Goal: Obtain resource: Download file/media

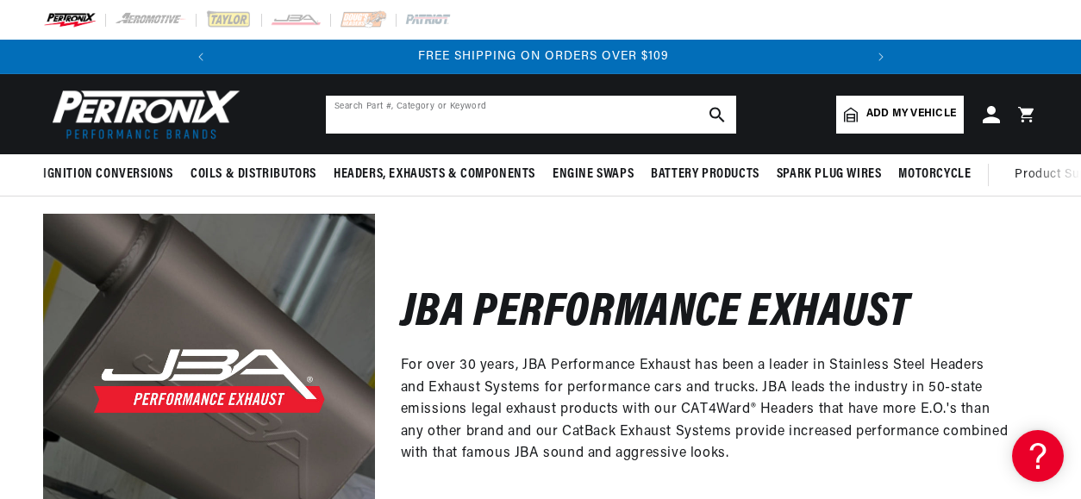
click at [584, 108] on input "text" at bounding box center [531, 115] width 410 height 38
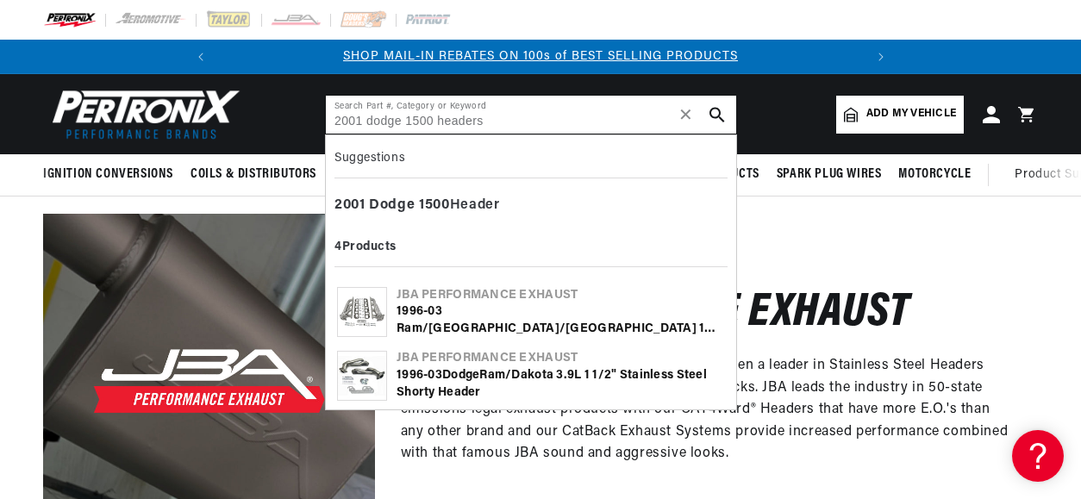
type input "2001 dodge 1500 headers"
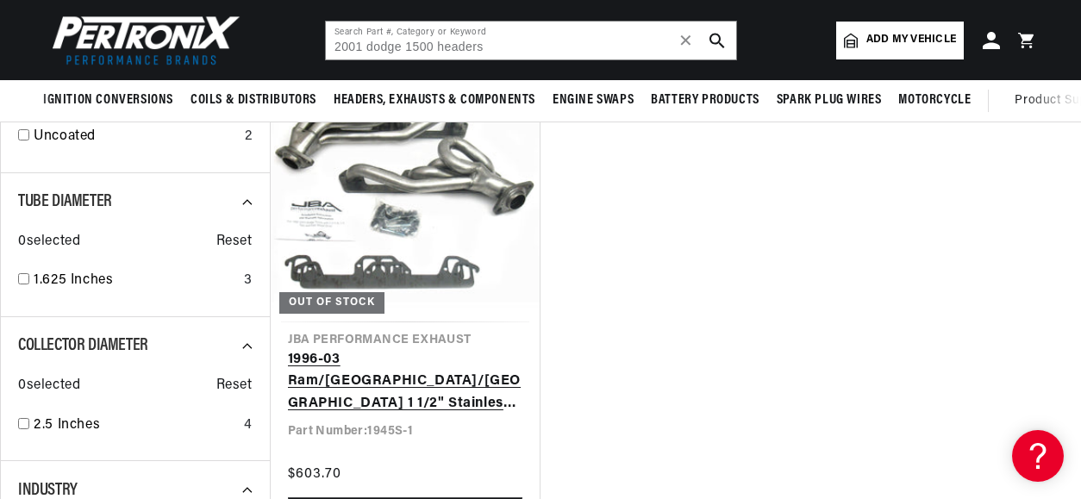
scroll to position [786, 0]
click at [422, 381] on link "1996-03 Ram/[GEOGRAPHIC_DATA]/[GEOGRAPHIC_DATA] 1 1/2" Stainless Steel Shorty H…" at bounding box center [405, 383] width 235 height 66
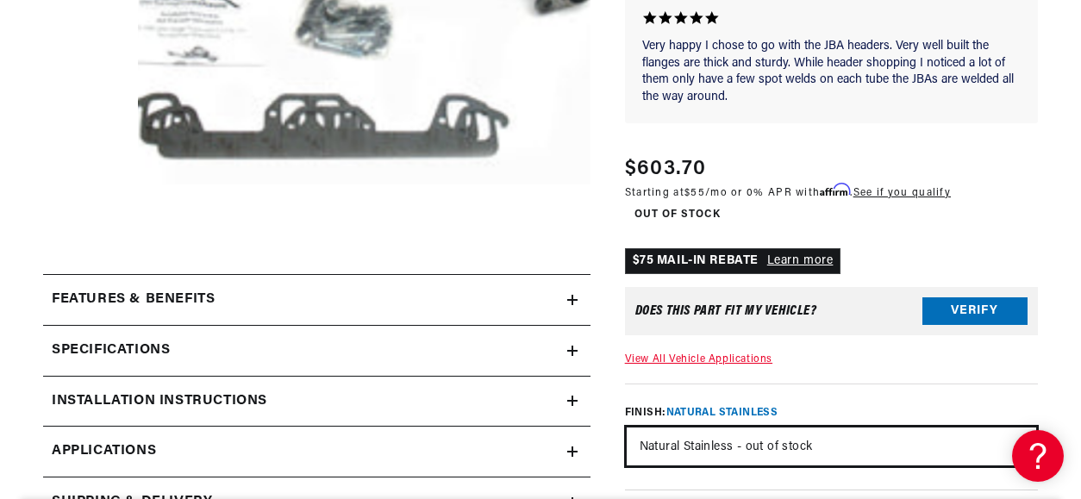
click at [748, 427] on select "Natural Stainless - out of stock Silver Ceramic Coating Titanium Ceramic Coatin…" at bounding box center [830, 446] width 409 height 38
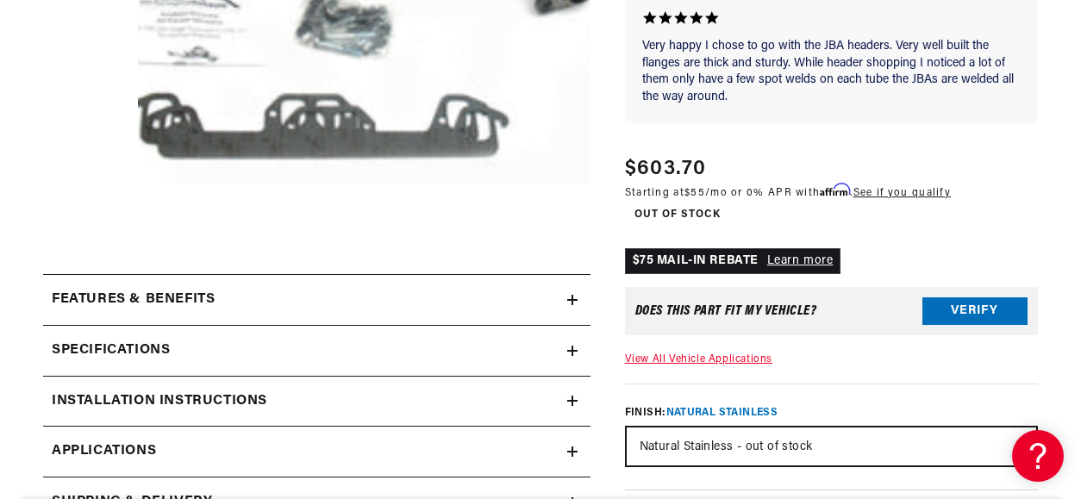
click at [171, 403] on h2 "Installation instructions" at bounding box center [159, 401] width 215 height 22
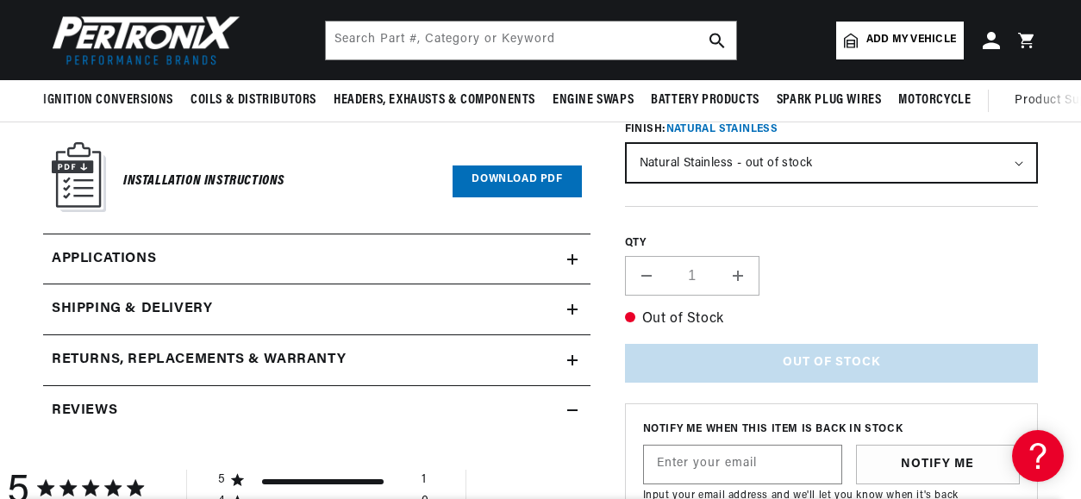
scroll to position [0, 0]
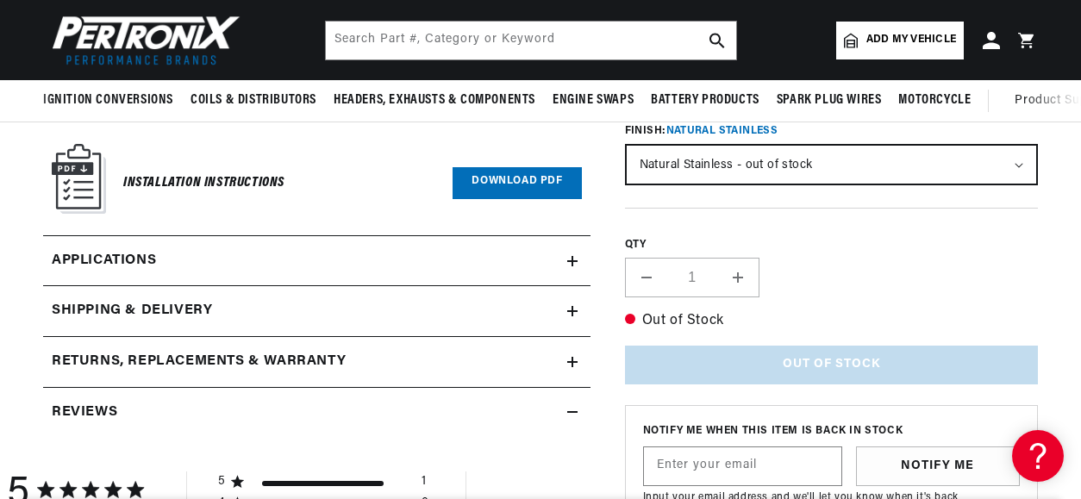
click at [209, 183] on h6 "Installation Instructions" at bounding box center [203, 182] width 161 height 23
drag, startPoint x: 307, startPoint y: 187, endPoint x: 508, endPoint y: 176, distance: 201.1
click at [508, 176] on div "Installation Instructions Download PDF" at bounding box center [317, 183] width 530 height 78
click at [527, 218] on div "Installation Instructions Download PDF" at bounding box center [317, 183] width 530 height 78
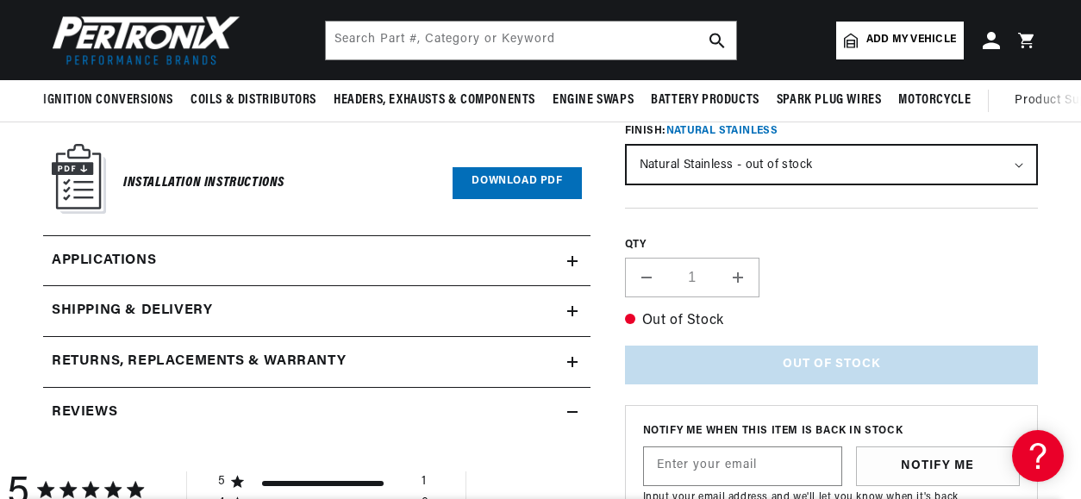
scroll to position [0, 0]
click at [529, 189] on link "Download PDF" at bounding box center [516, 183] width 128 height 32
